Goal: Task Accomplishment & Management: Manage account settings

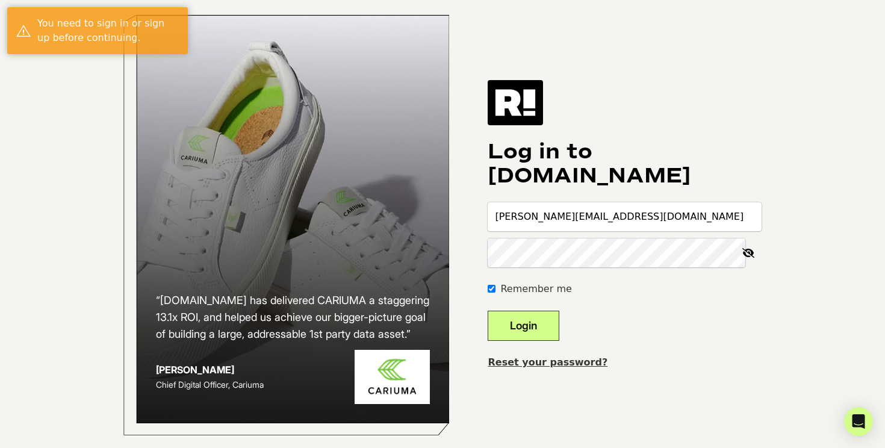
click at [541, 339] on button "Login" at bounding box center [524, 326] width 72 height 30
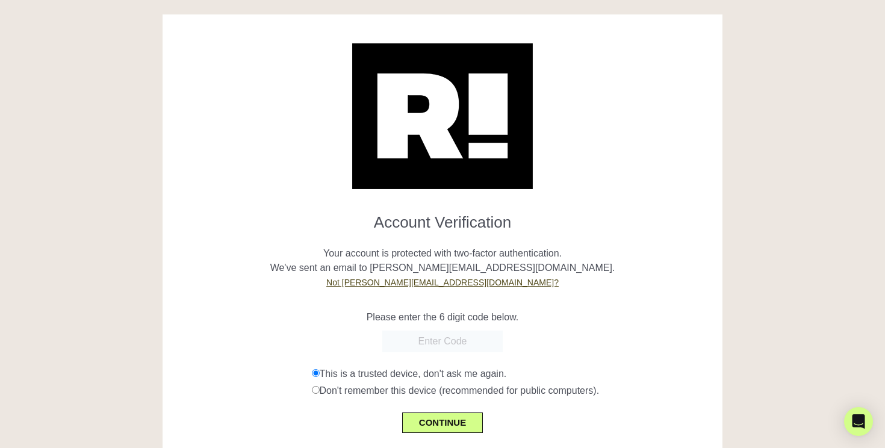
paste input "909348"
type input "909348"
click at [446, 428] on button "CONTINUE" at bounding box center [442, 422] width 81 height 20
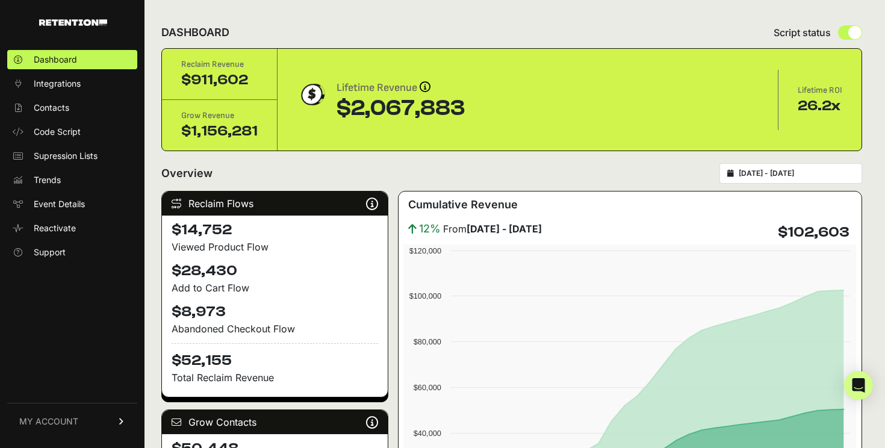
click at [28, 418] on span "MY ACCOUNT" at bounding box center [48, 421] width 59 height 12
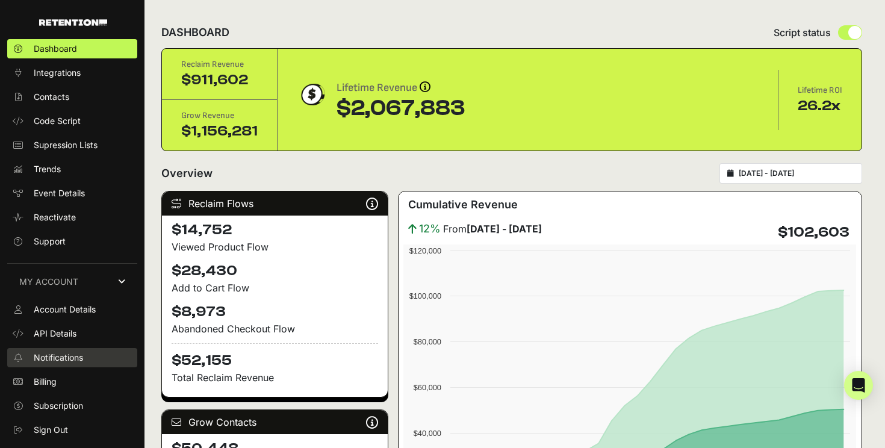
scroll to position [4, 0]
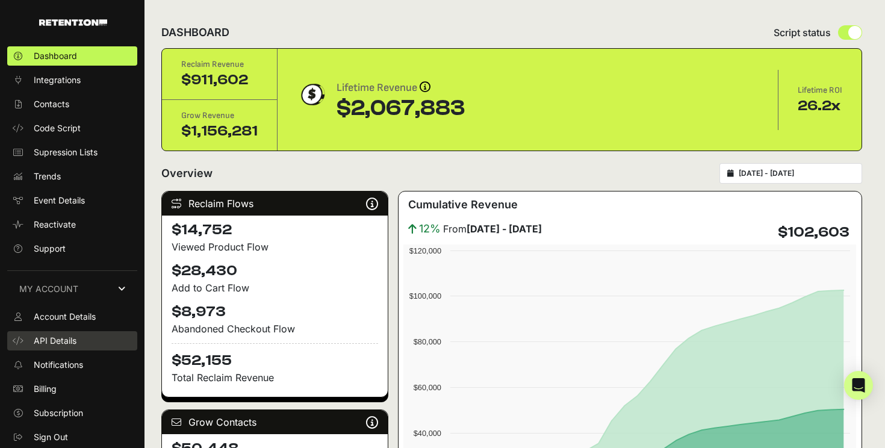
click at [64, 341] on span "API Details" at bounding box center [55, 341] width 43 height 12
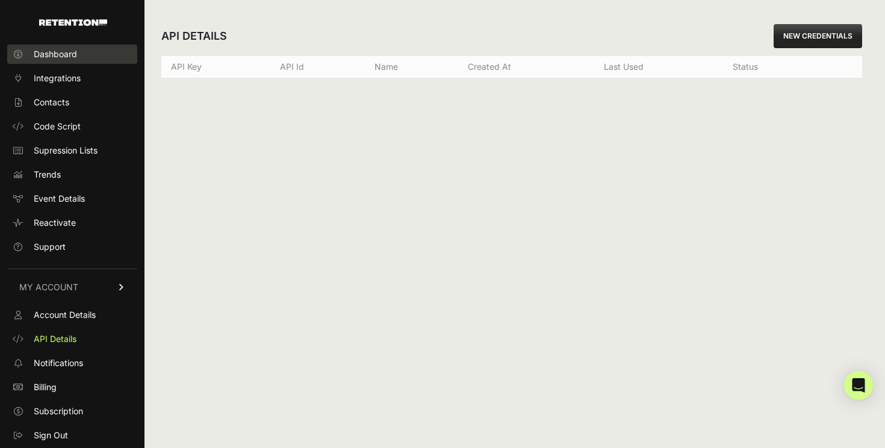
scroll to position [4, 0]
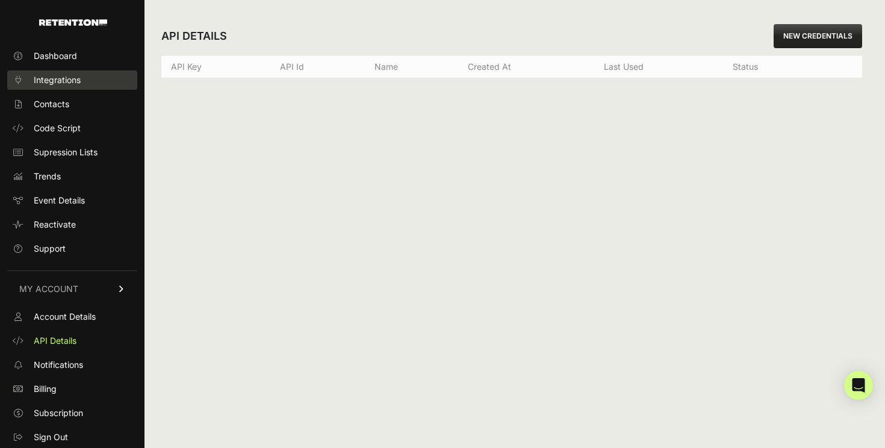
click at [83, 78] on link "Integrations" at bounding box center [72, 79] width 130 height 19
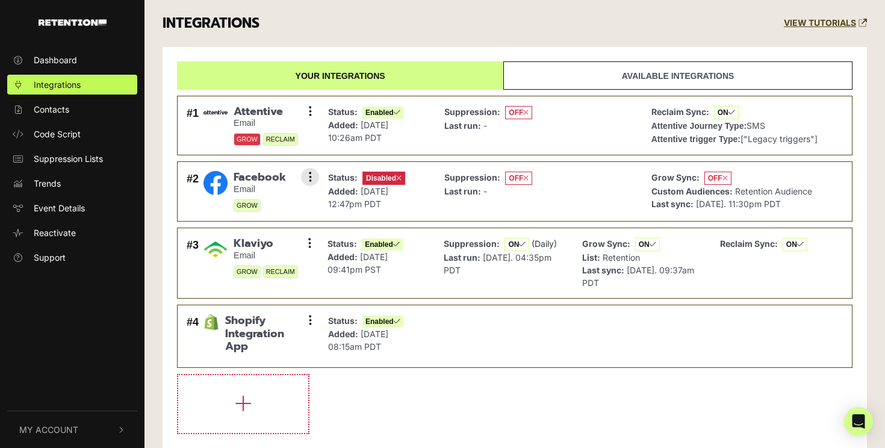
click at [211, 173] on img at bounding box center [215, 183] width 24 height 24
click at [308, 176] on button at bounding box center [310, 177] width 18 height 18
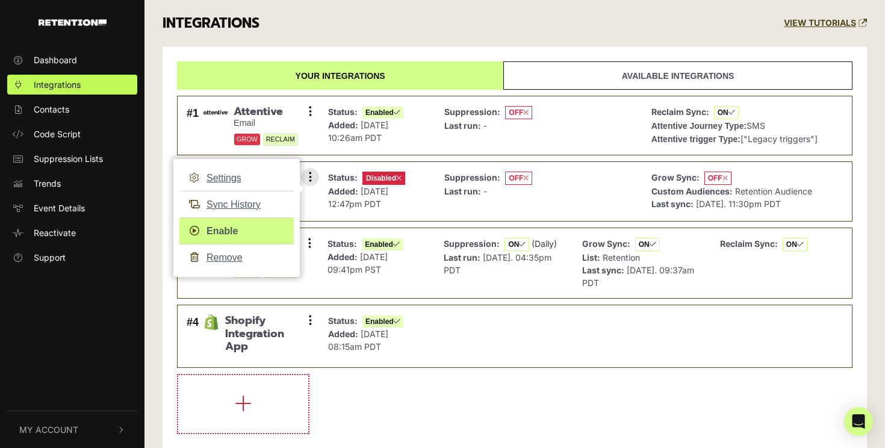
click at [220, 231] on link "Enable" at bounding box center [236, 230] width 114 height 27
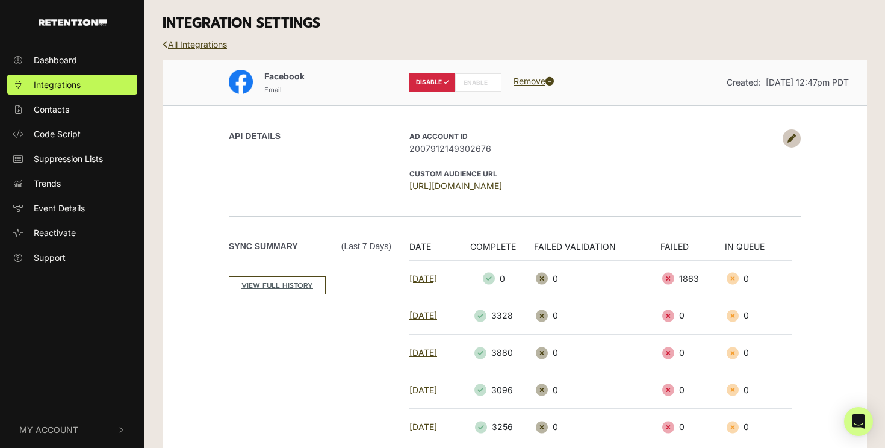
click at [484, 84] on label "ENABLE" at bounding box center [478, 82] width 46 height 18
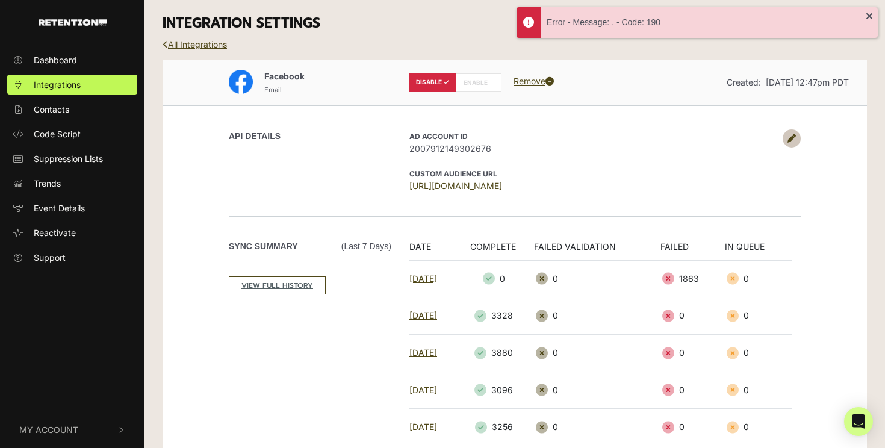
scroll to position [196, 0]
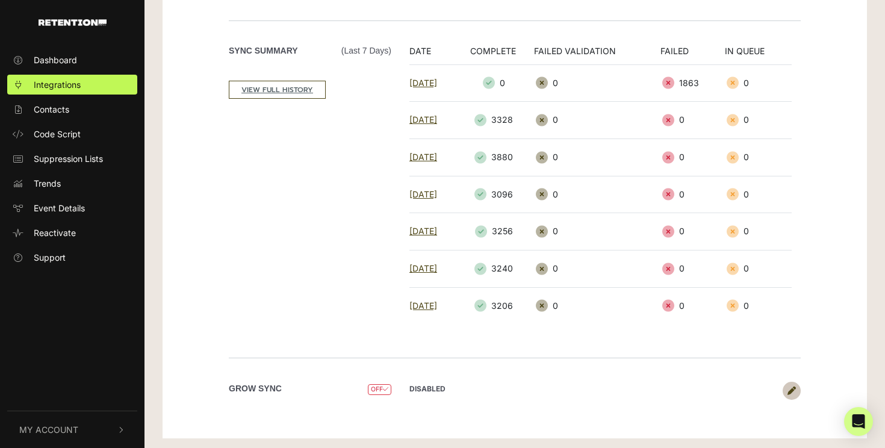
click at [378, 386] on span "OFF" at bounding box center [379, 389] width 23 height 11
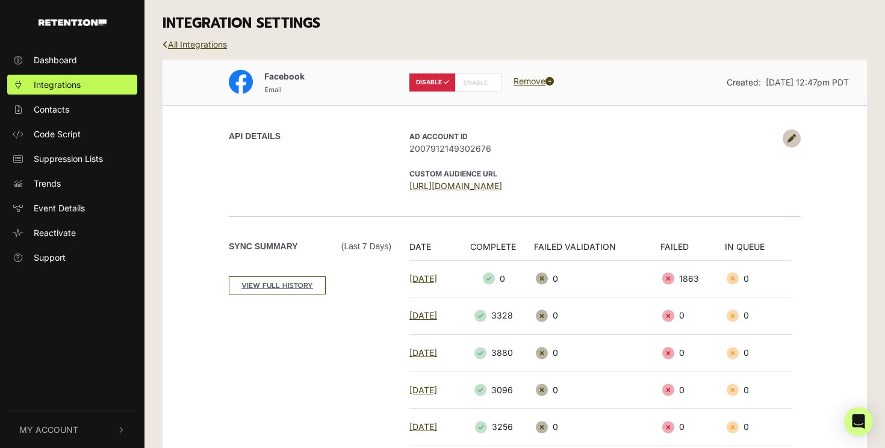
click at [484, 79] on label "ENABLE" at bounding box center [478, 82] width 46 height 18
click at [477, 82] on label "ENABLE" at bounding box center [478, 82] width 46 height 18
